Goal: Transaction & Acquisition: Purchase product/service

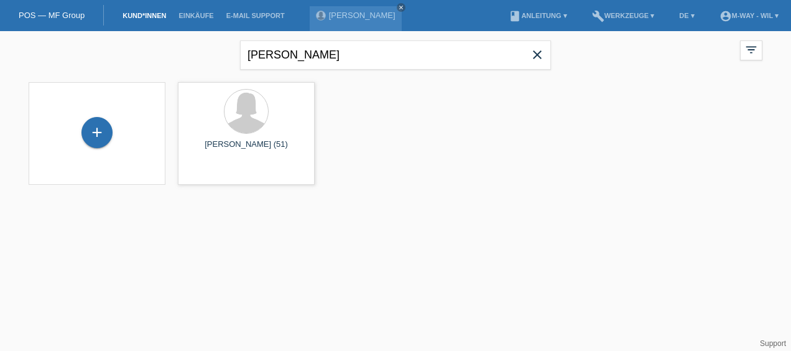
click at [537, 58] on icon "close" at bounding box center [537, 54] width 15 height 15
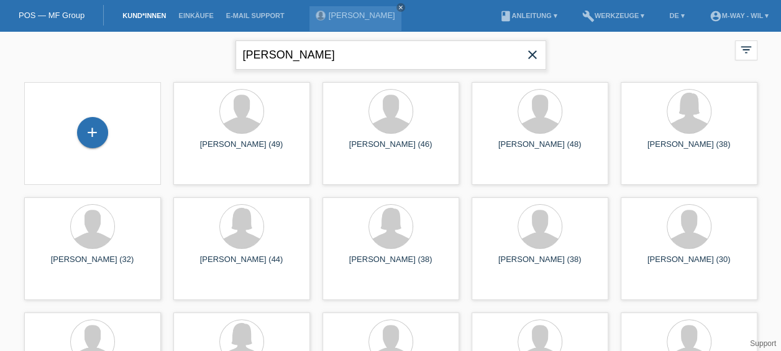
type input "wittwer"
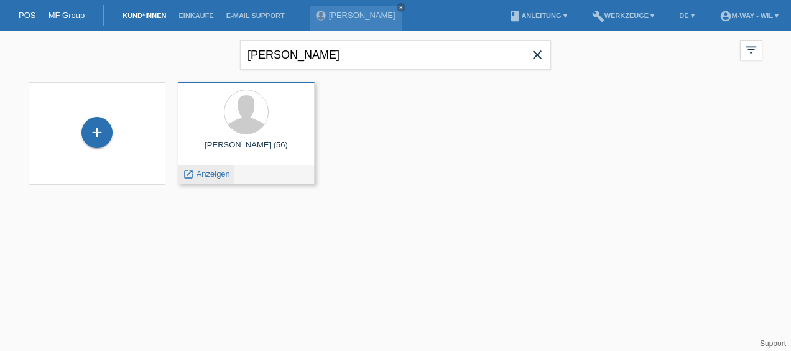
click at [205, 175] on span "Anzeigen" at bounding box center [213, 173] width 34 height 9
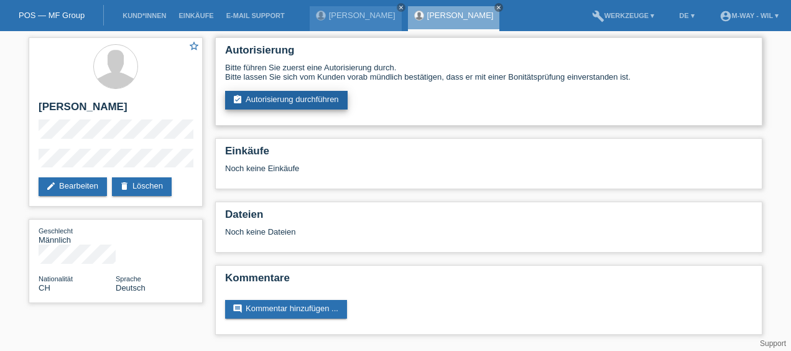
click at [275, 100] on link "assignment_turned_in Autorisierung durchführen" at bounding box center [286, 100] width 122 height 19
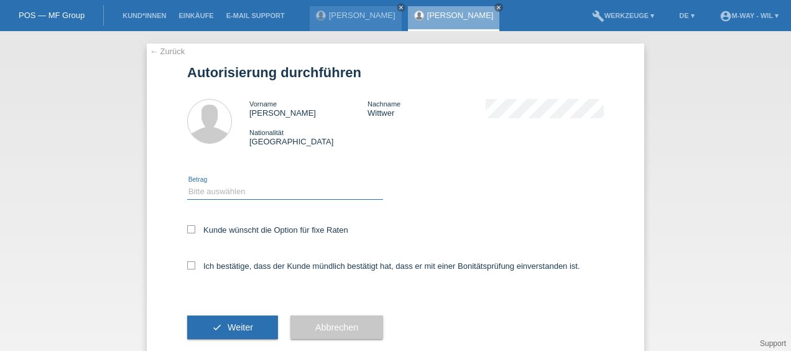
click at [198, 189] on select "Bitte auswählen CHF 1.00 - CHF 499.00 CHF 500.00 - CHF 1'999.00 CHF 2'000.00 - …" at bounding box center [285, 191] width 196 height 15
select select "3"
click at [187, 184] on select "Bitte auswählen CHF 1.00 - CHF 499.00 CHF 500.00 - CHF 1'999.00 CHF 2'000.00 - …" at bounding box center [285, 191] width 196 height 15
click at [187, 266] on icon at bounding box center [191, 265] width 8 height 8
click at [187, 266] on input "Ich bestätige, dass der Kunde mündlich bestätigt hat, dass er mit einer Bonität…" at bounding box center [191, 265] width 8 height 8
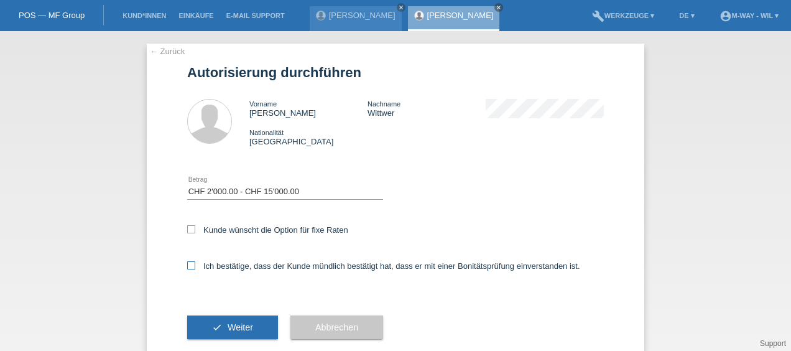
checkbox input "true"
click at [216, 330] on icon "check" at bounding box center [217, 327] width 10 height 10
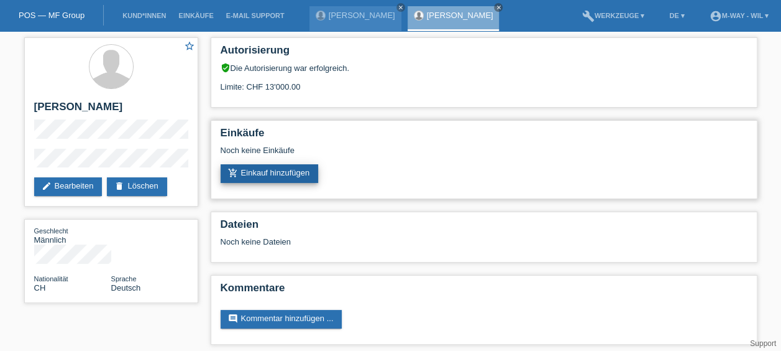
click at [276, 169] on link "add_shopping_cart Einkauf hinzufügen" at bounding box center [270, 173] width 98 height 19
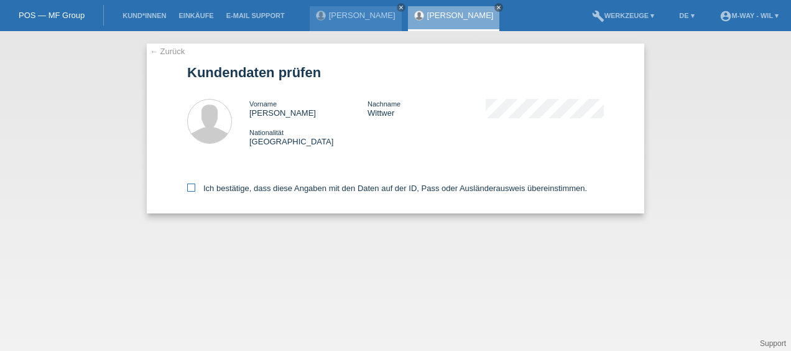
click at [190, 191] on icon at bounding box center [191, 187] width 8 height 8
click at [190, 191] on input "Ich bestätige, dass diese Angaben mit den Daten auf der ID, Pass oder Ausländer…" at bounding box center [191, 187] width 8 height 8
checkbox input "true"
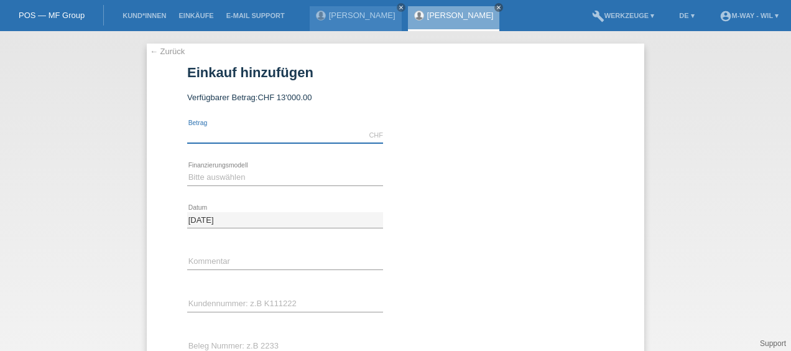
click at [217, 138] on input "text" at bounding box center [285, 135] width 196 height 16
type input "3953.80"
click at [196, 177] on select "Bitte auswählen Fixe Raten Kauf auf Rechnung mit Teilzahlungsoption" at bounding box center [285, 177] width 196 height 15
select select "77"
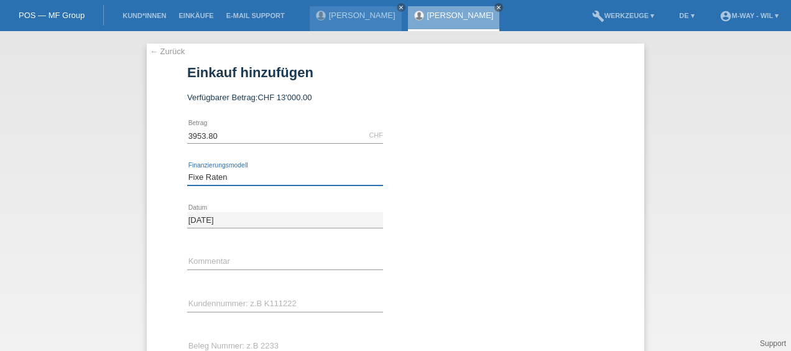
click at [187, 170] on select "Bitte auswählen Fixe Raten Kauf auf Rechnung mit Teilzahlungsoption" at bounding box center [285, 177] width 196 height 15
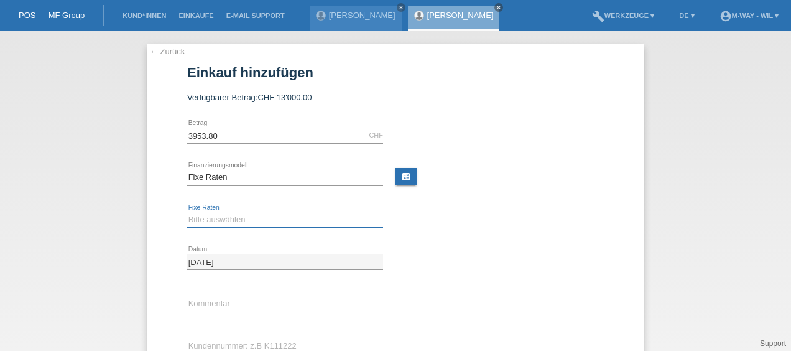
click at [204, 220] on select "Bitte auswählen 4 Raten 5 Raten 6 Raten 7 Raten 8 Raten 9 Raten 10 Raten 11 Rat…" at bounding box center [285, 219] width 196 height 15
select select "202"
click at [187, 212] on select "Bitte auswählen 4 Raten 5 Raten 6 Raten 7 Raten 8 Raten 9 Raten 10 Raten 11 Rat…" at bounding box center [285, 219] width 196 height 15
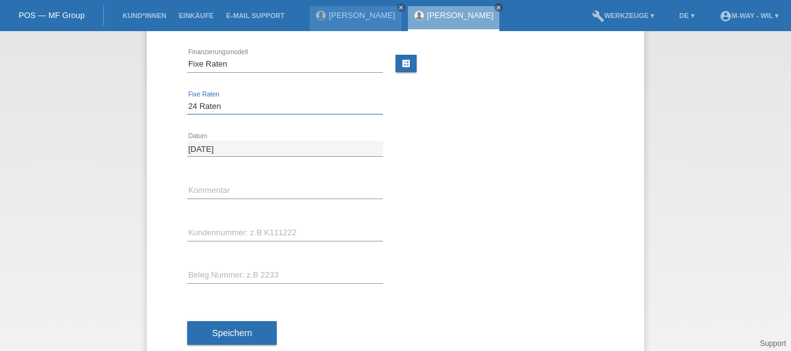
scroll to position [117, 0]
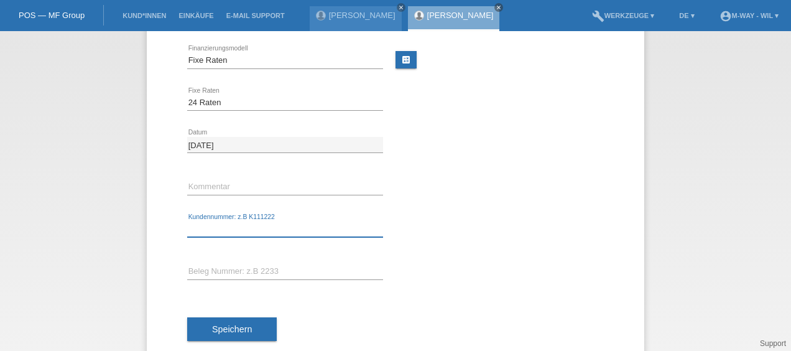
click at [194, 227] on input "text" at bounding box center [285, 229] width 196 height 16
type input "K120677"
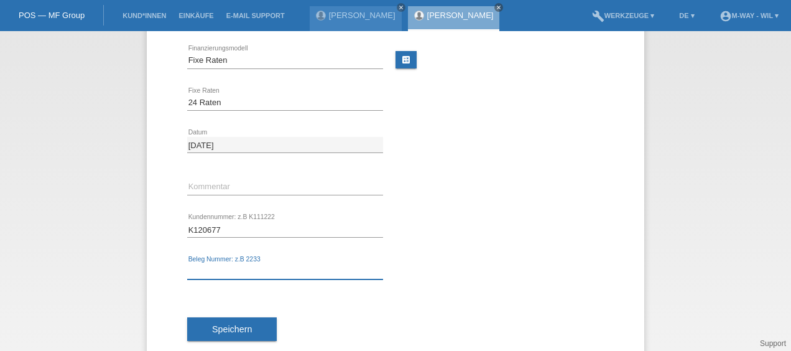
click at [193, 270] on input "text" at bounding box center [285, 272] width 196 height 16
type input "34316/12"
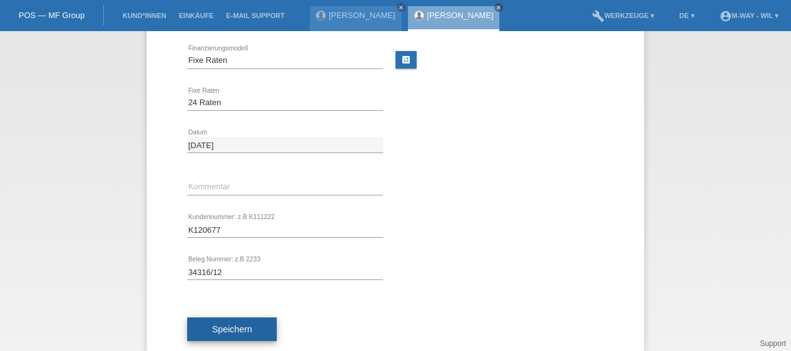
click at [218, 322] on button "Speichern" at bounding box center [231, 329] width 89 height 24
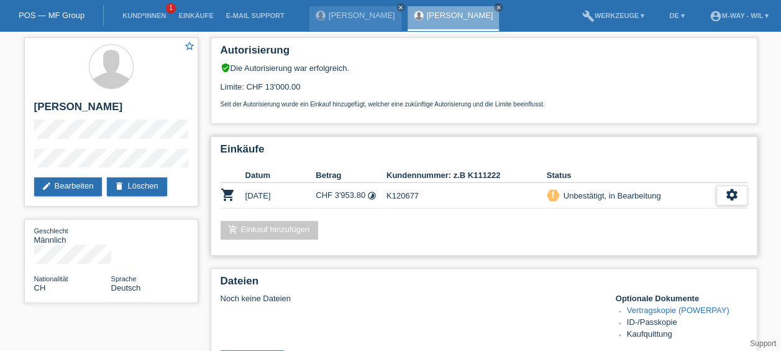
click at [736, 193] on icon "settings" at bounding box center [732, 195] width 14 height 14
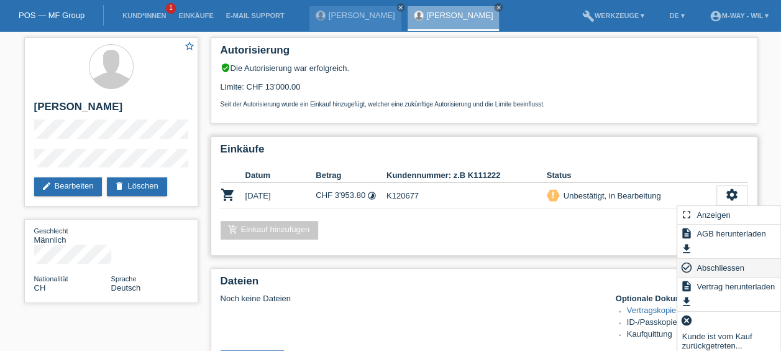
click at [706, 270] on span "Abschliessen" at bounding box center [721, 267] width 52 height 15
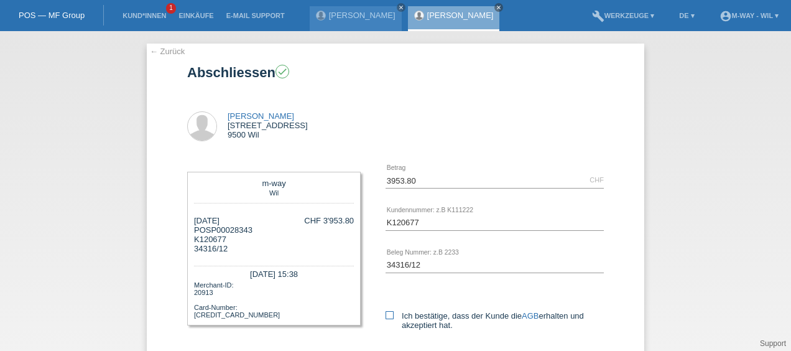
click at [385, 314] on icon at bounding box center [389, 315] width 8 height 8
click at [385, 314] on input "Ich bestätige, dass der Kunde die AGB erhalten und akzeptiert hat." at bounding box center [389, 315] width 8 height 8
checkbox input "true"
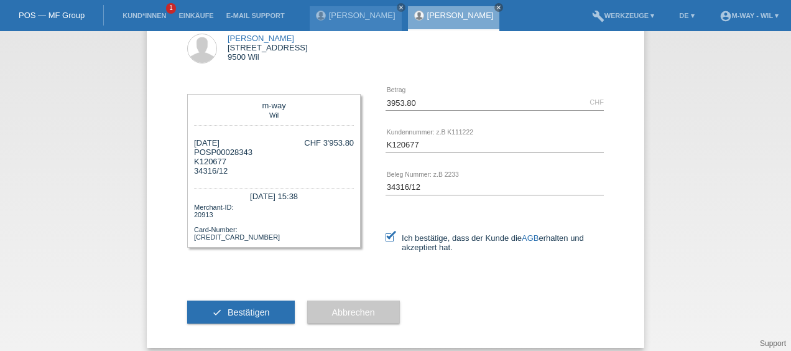
scroll to position [87, 0]
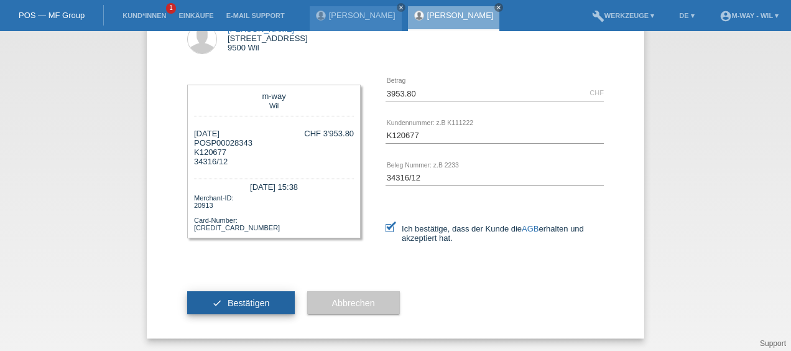
click at [239, 301] on span "Bestätigen" at bounding box center [248, 303] width 42 height 10
